Goal: Complete application form

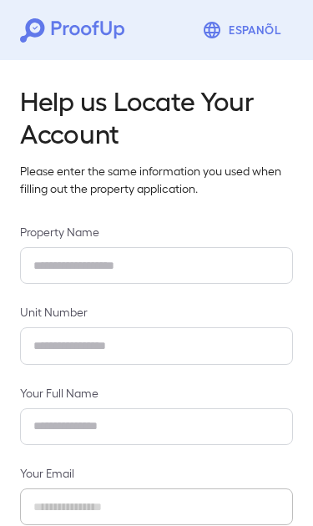
type input "**********"
type input "****"
type input "**********"
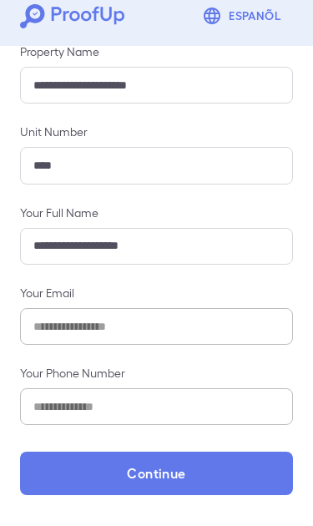
scroll to position [176, 0]
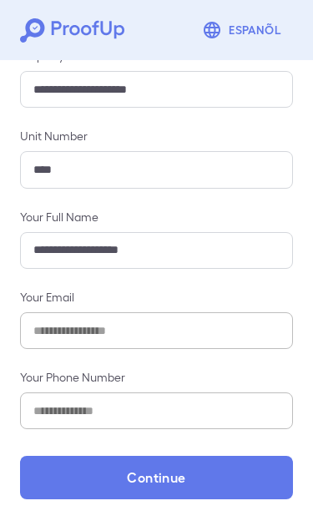
click at [162, 476] on button "Continue" at bounding box center [156, 477] width 273 height 43
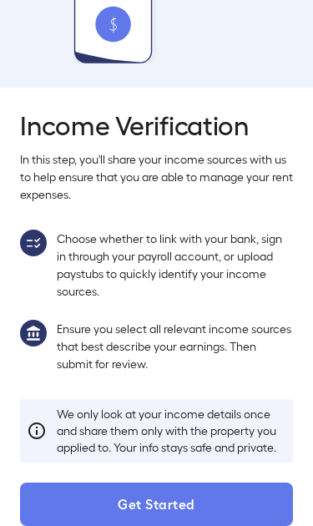
scroll to position [134, 0]
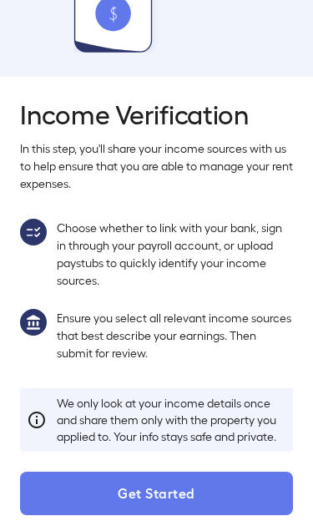
click at [155, 489] on button "Get Started" at bounding box center [156, 493] width 273 height 43
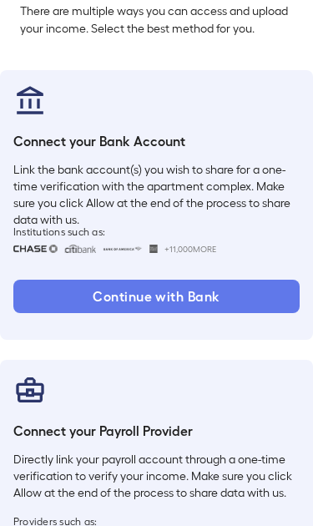
scroll to position [134, 0]
click at [186, 297] on button "Continue with Bank" at bounding box center [156, 296] width 286 height 33
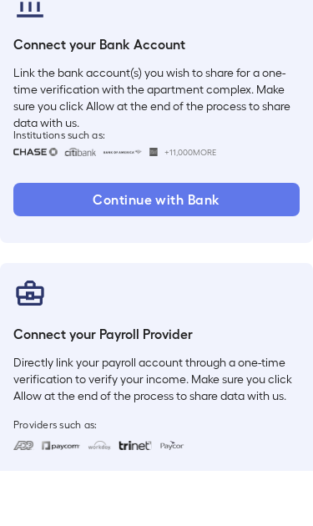
scroll to position [231, 0]
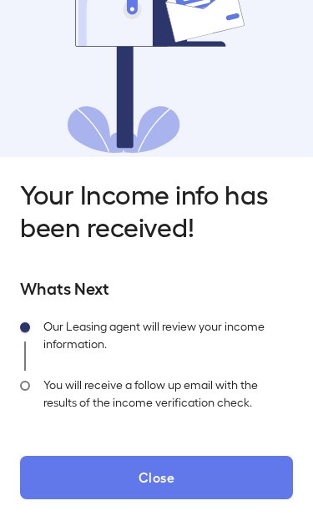
scroll to position [103, 0]
click at [164, 479] on button "Close" at bounding box center [156, 477] width 273 height 43
click at [150, 477] on button "Close" at bounding box center [156, 477] width 273 height 43
click at [32, 374] on div "You will receive a follow up email with the results of the income verification …" at bounding box center [161, 400] width 263 height 58
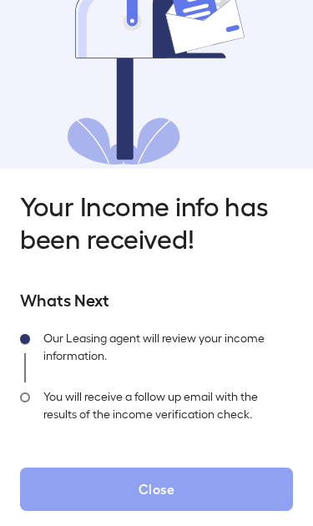
scroll to position [91, 0]
click at [145, 492] on button "Close" at bounding box center [156, 489] width 273 height 43
